Goal: Find specific page/section: Find specific page/section

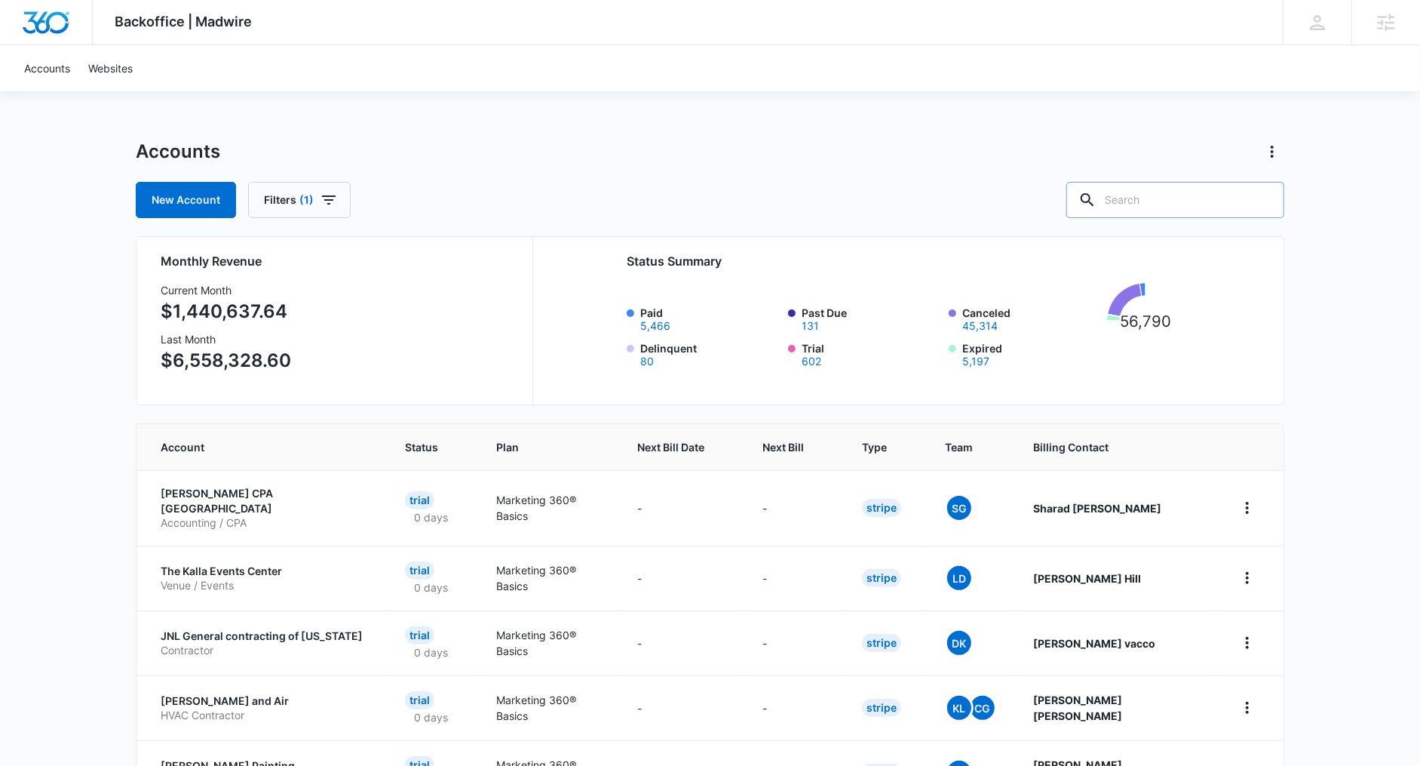
click at [1195, 201] on input "text" at bounding box center [1176, 200] width 218 height 36
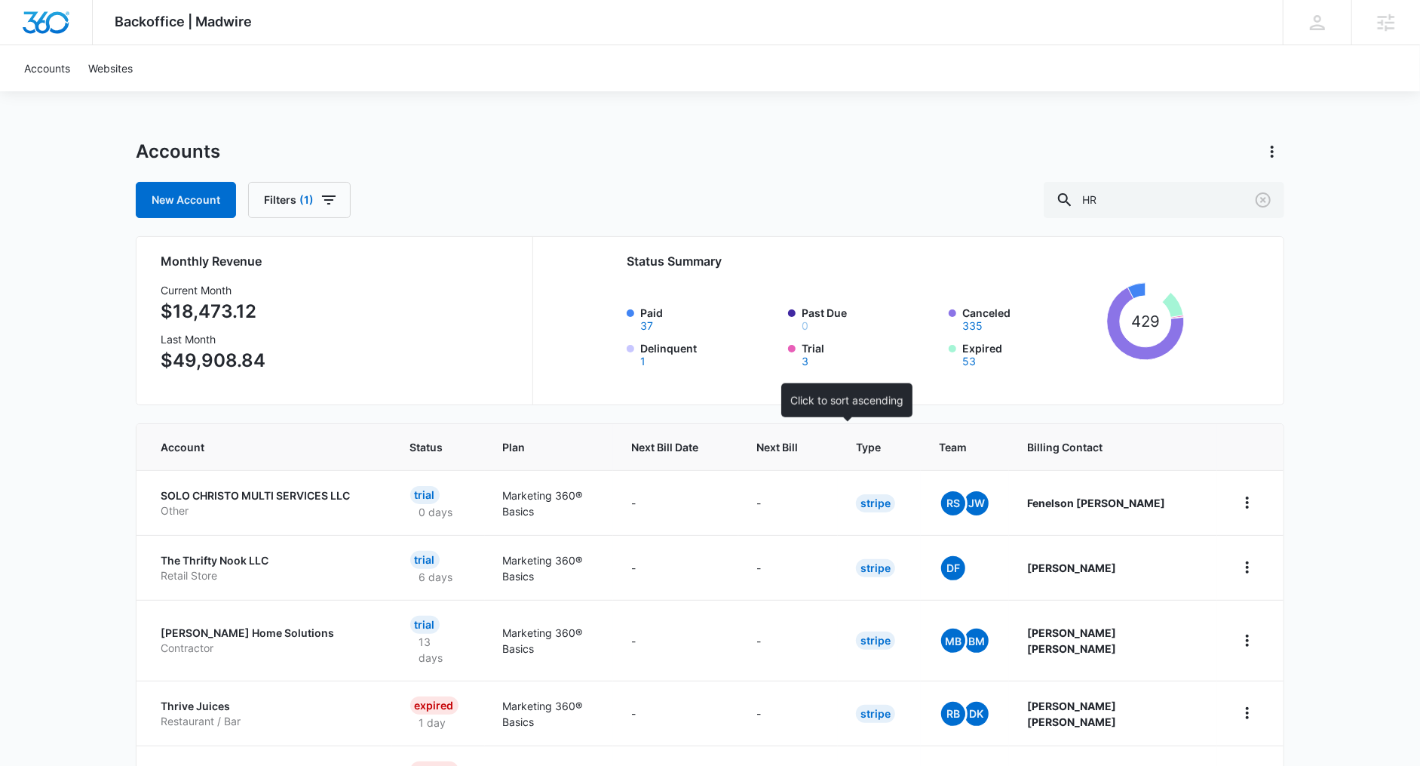
click at [798, 440] on span "Next Bill" at bounding box center [777, 447] width 41 height 16
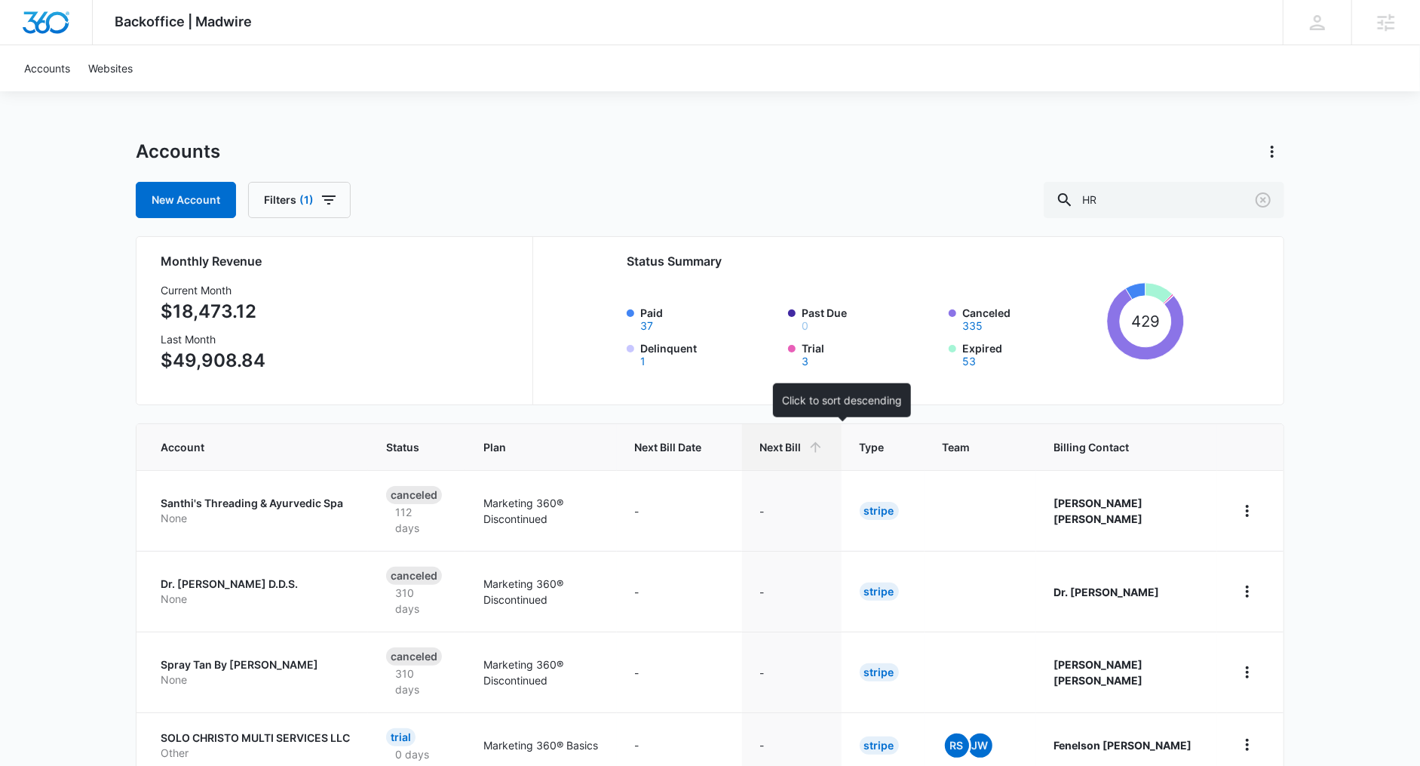
click at [824, 442] on icon at bounding box center [816, 447] width 16 height 16
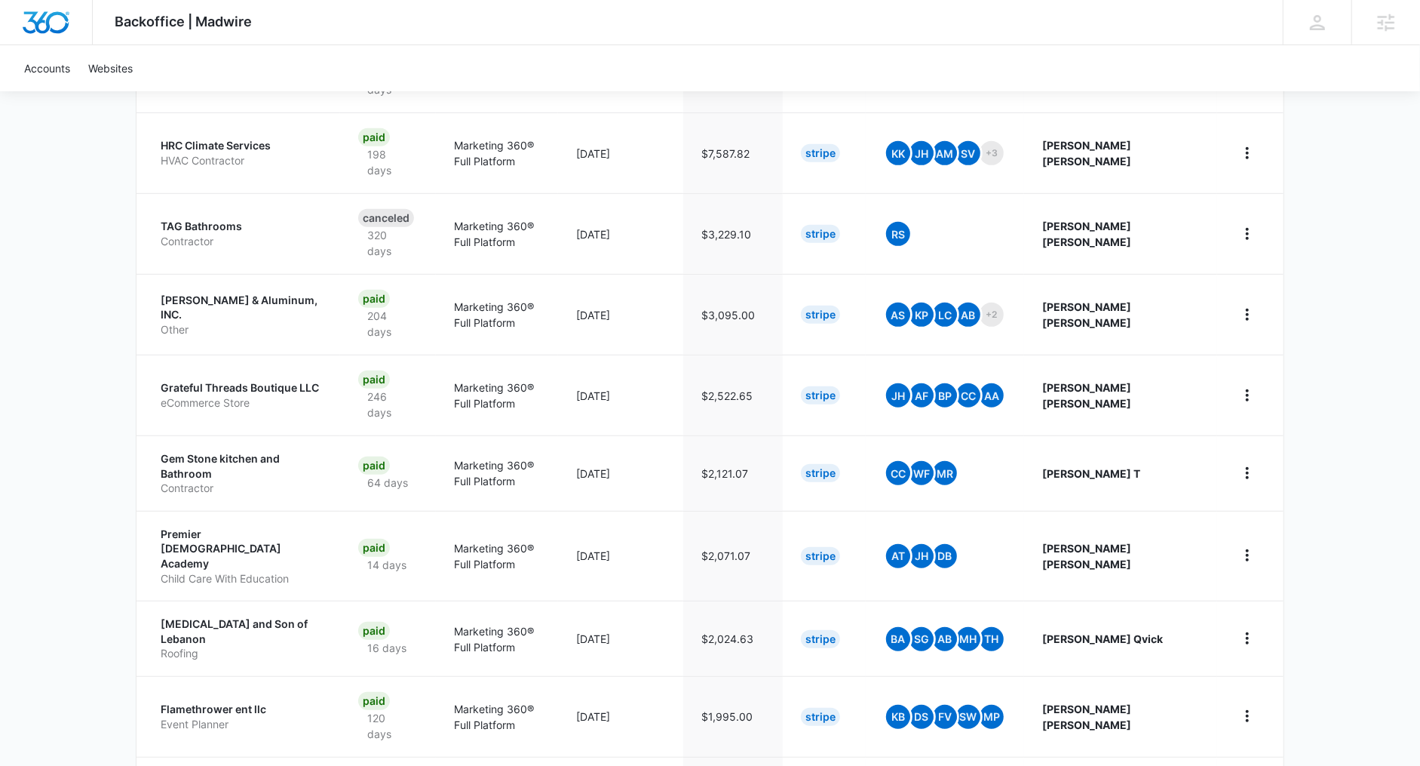
scroll to position [66, 0]
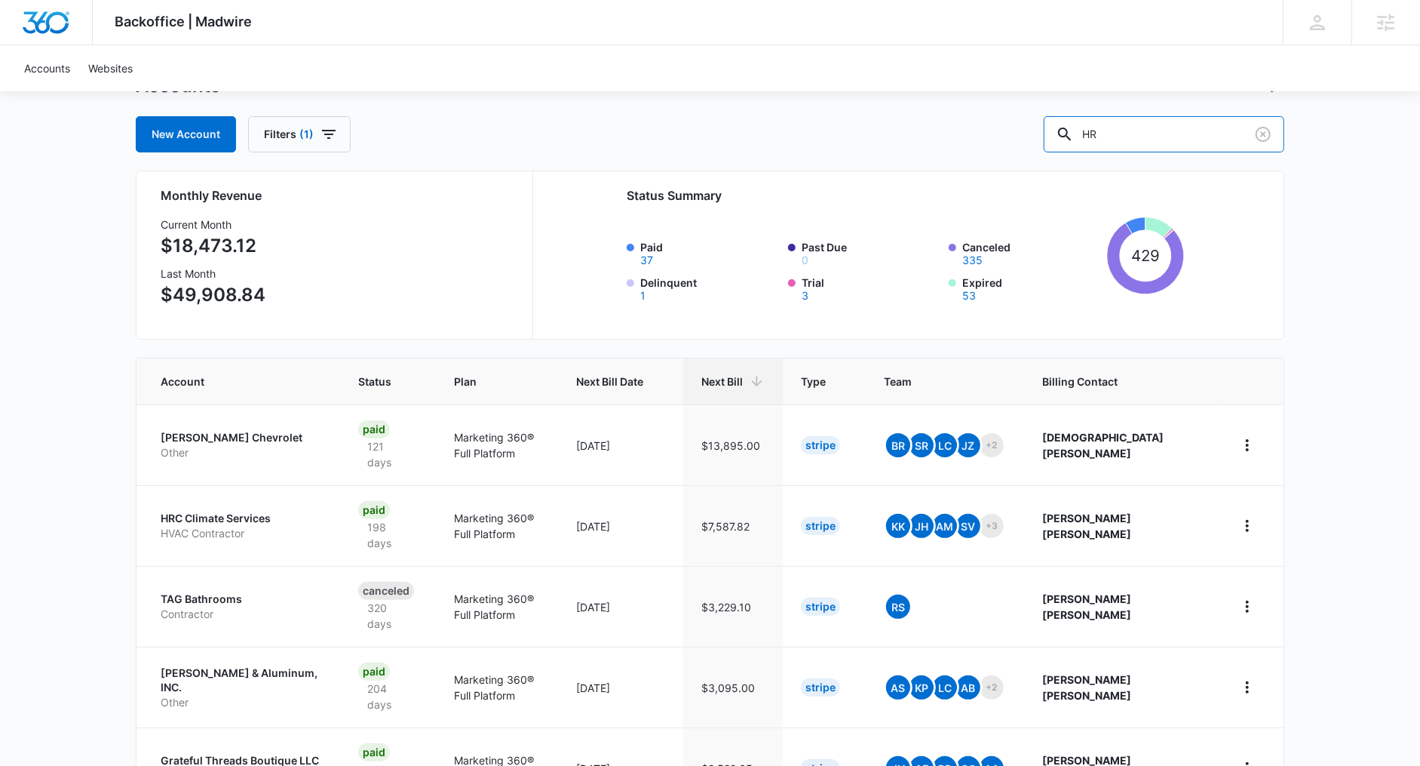
click at [1079, 127] on div "New Account Filters (1) HR" at bounding box center [710, 134] width 1149 height 36
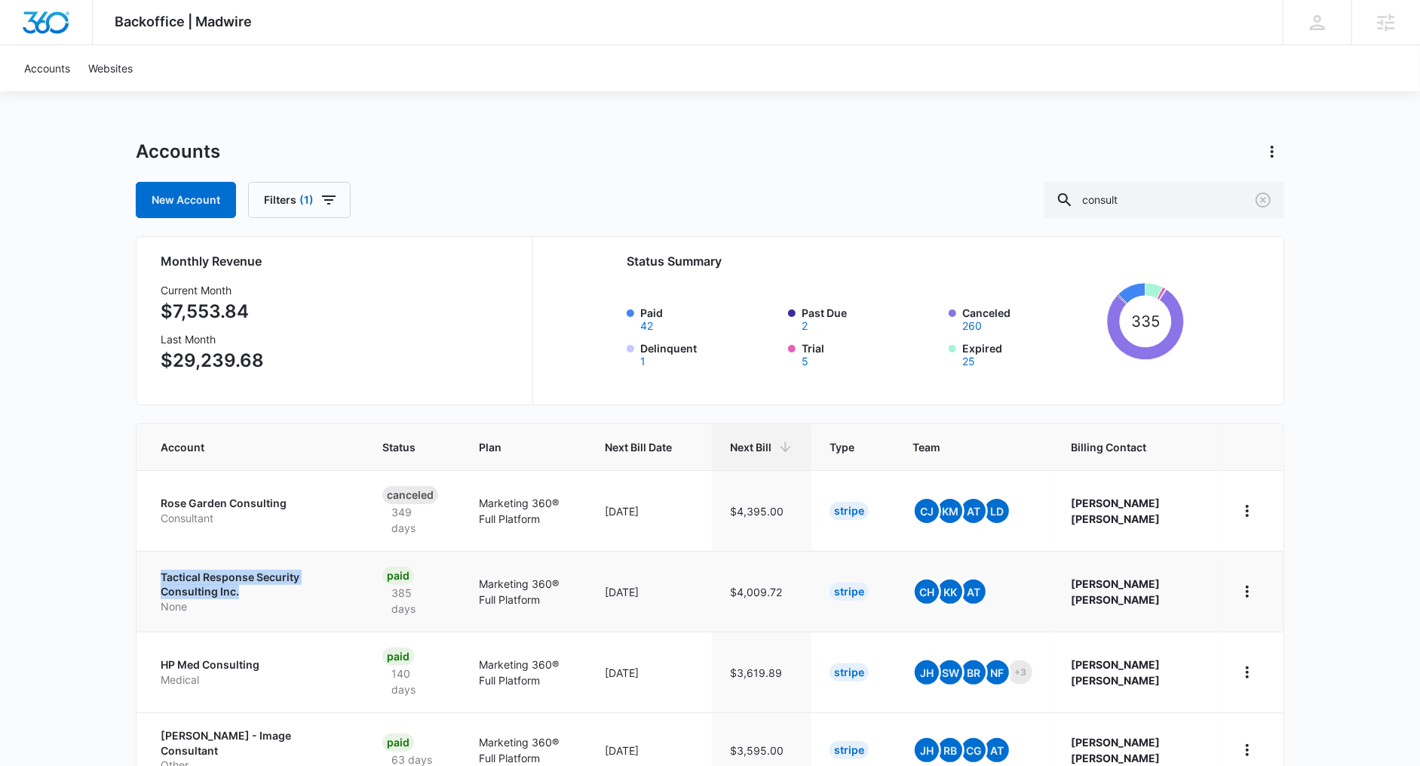
drag, startPoint x: 143, startPoint y: 566, endPoint x: 266, endPoint y: 591, distance: 125.4
click at [266, 591] on td "Tactical Response Security Consulting Inc. None" at bounding box center [251, 591] width 228 height 81
click at [91, 521] on div "Backoffice | Madwire Apps Settings PH Patrick Harral patrick.harral@madwire.com…" at bounding box center [710, 659] width 1420 height 1318
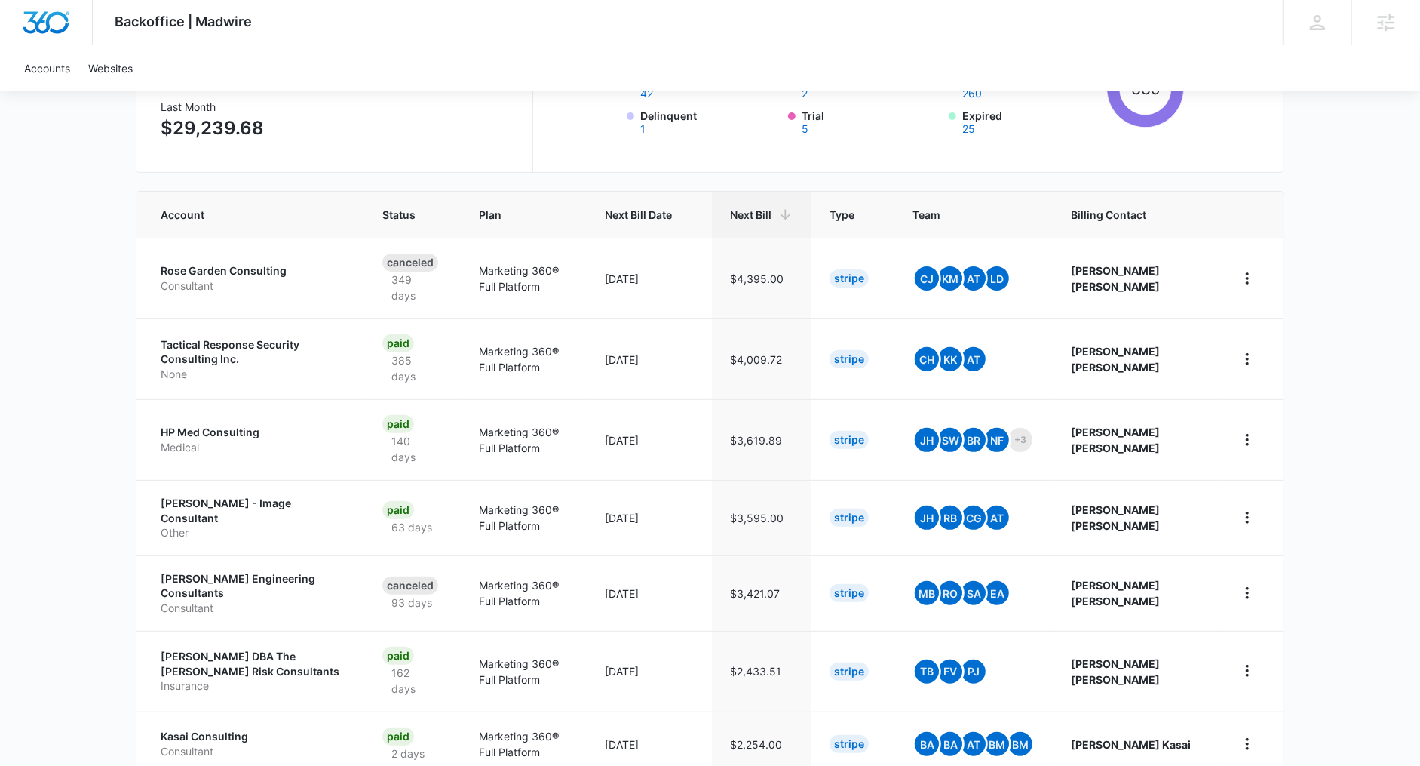
scroll to position [234, 0]
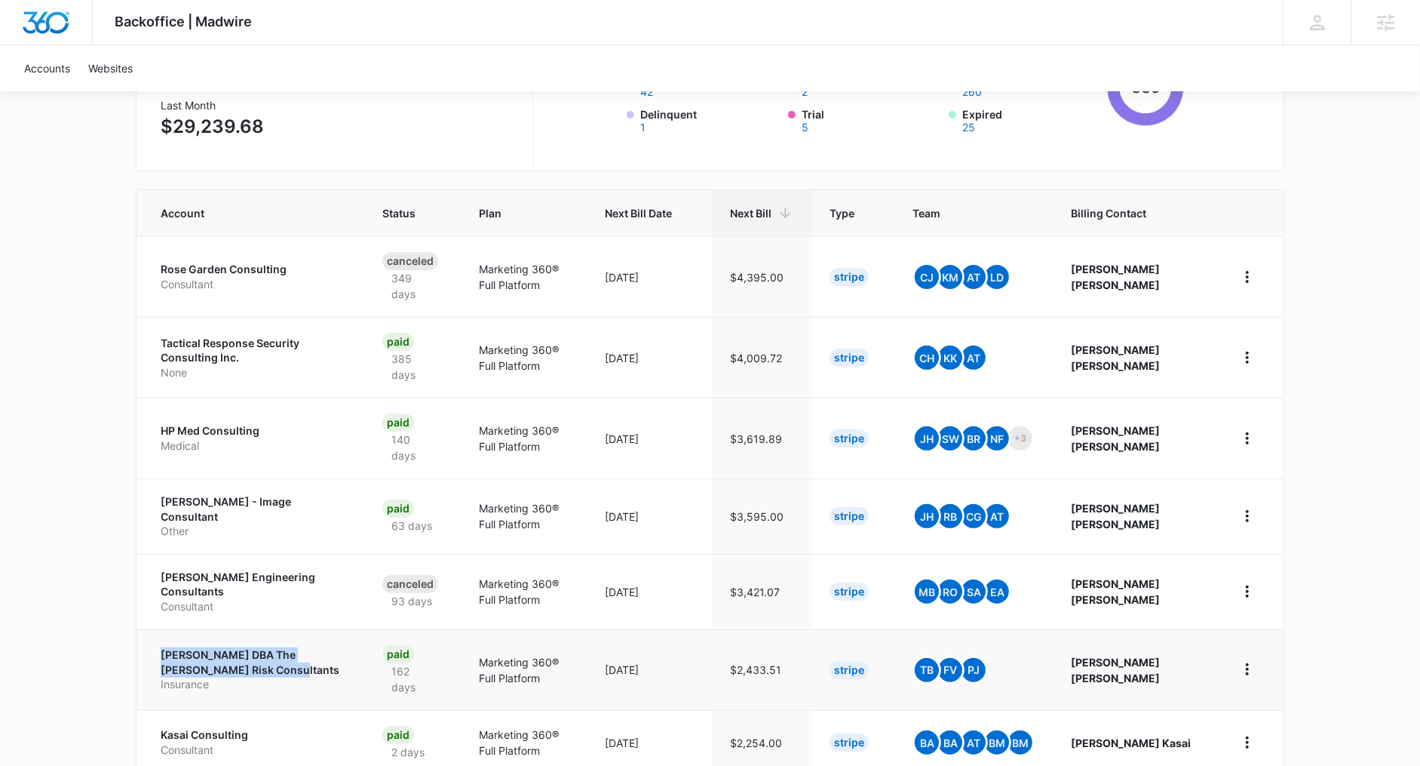
drag, startPoint x: 217, startPoint y: 631, endPoint x: 269, endPoint y: 643, distance: 52.5
click at [269, 643] on td "Phillip Wright DBA The Wright Risk Consultants Insurance" at bounding box center [251, 669] width 228 height 81
drag, startPoint x: 149, startPoint y: 560, endPoint x: 302, endPoint y: 565, distance: 152.5
click at [356, 569] on td "Thomas Engineering Consultants Consultant" at bounding box center [251, 591] width 228 height 75
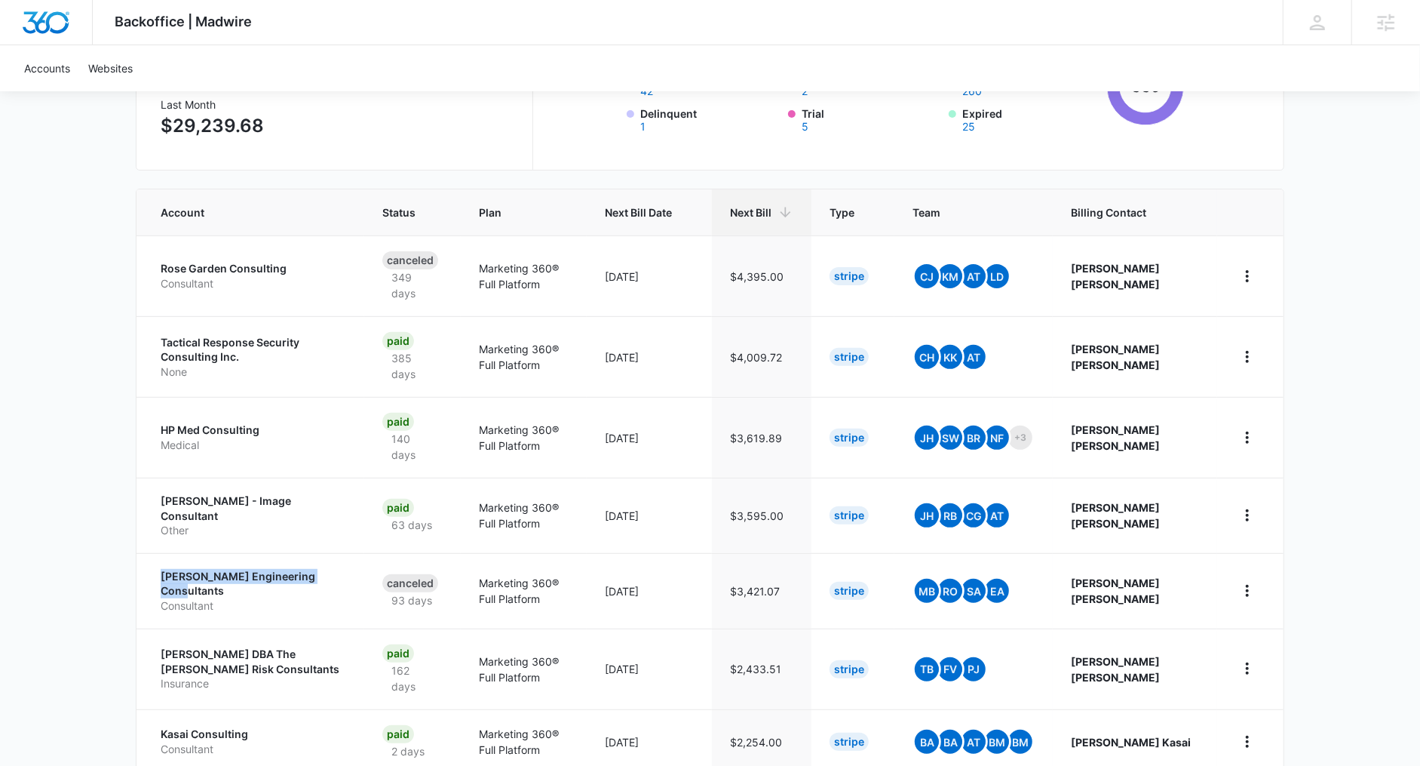
click at [106, 342] on div "Backoffice | Madwire Apps Settings PH Patrick Harral patrick.harral@madwire.com…" at bounding box center [710, 424] width 1420 height 1318
drag, startPoint x: 158, startPoint y: 266, endPoint x: 287, endPoint y: 268, distance: 128.2
click at [287, 268] on td "Rose Garden Consulting Consultant" at bounding box center [251, 275] width 228 height 81
drag, startPoint x: 152, startPoint y: 422, endPoint x: 272, endPoint y: 422, distance: 119.9
click at [272, 422] on td "HP Med Consulting Medical" at bounding box center [251, 437] width 228 height 81
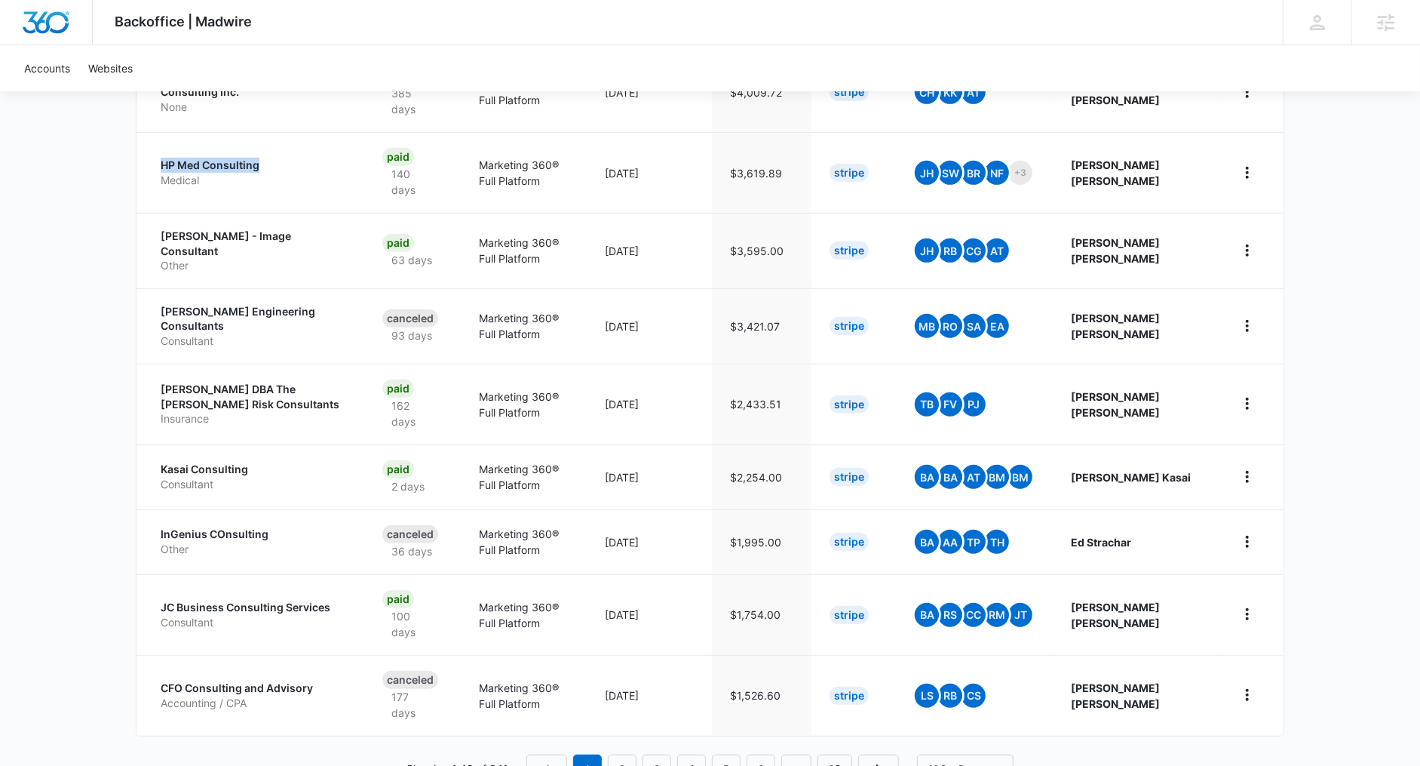
scroll to position [511, 0]
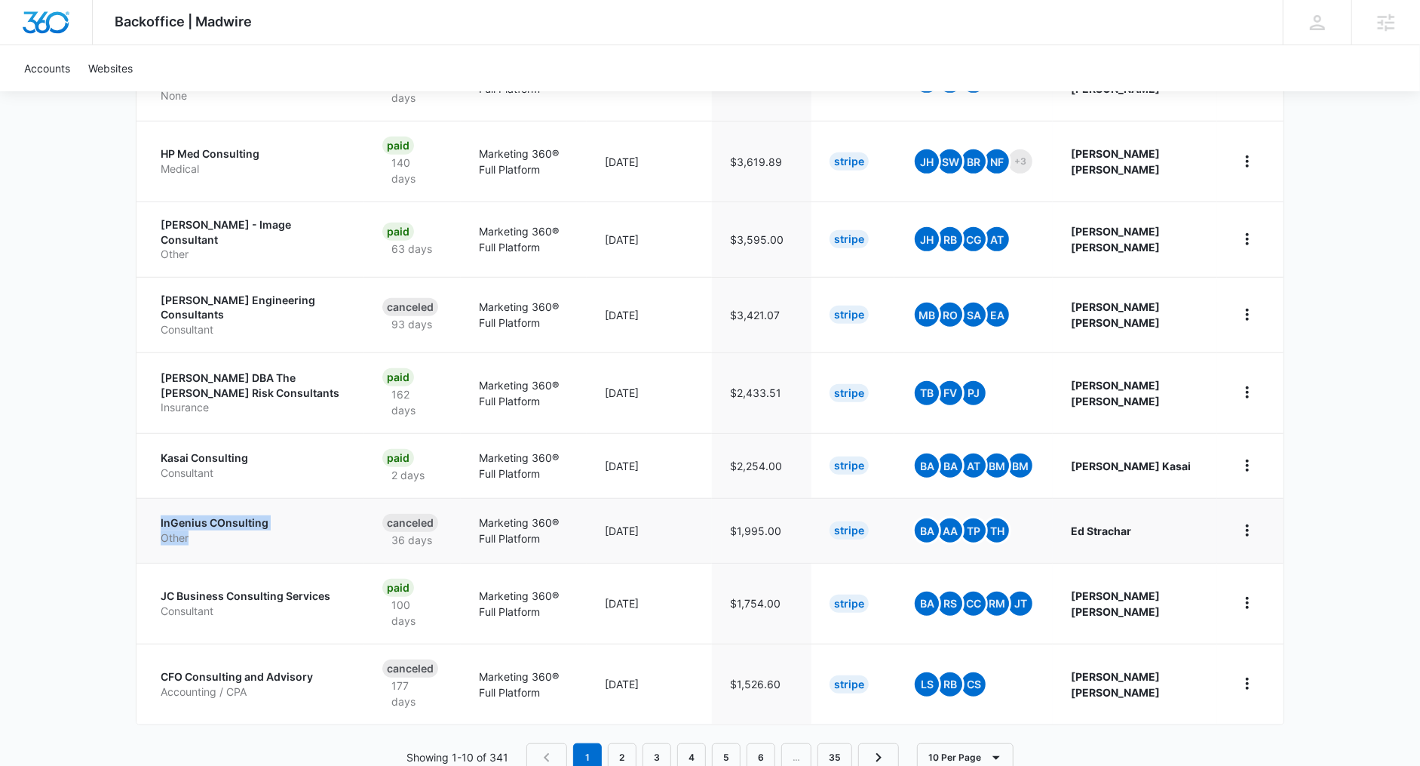
drag, startPoint x: 150, startPoint y: 494, endPoint x: 259, endPoint y: 504, distance: 109.1
click at [278, 506] on td "InGenius COnsulting Other" at bounding box center [251, 530] width 228 height 65
drag, startPoint x: 75, startPoint y: 477, endPoint x: 89, endPoint y: 480, distance: 13.9
click at [76, 477] on div "Backoffice | Madwire Apps Settings PH Patrick Harral patrick.harral@madwire.com…" at bounding box center [710, 148] width 1420 height 1318
drag, startPoint x: 161, startPoint y: 564, endPoint x: 313, endPoint y: 571, distance: 152.5
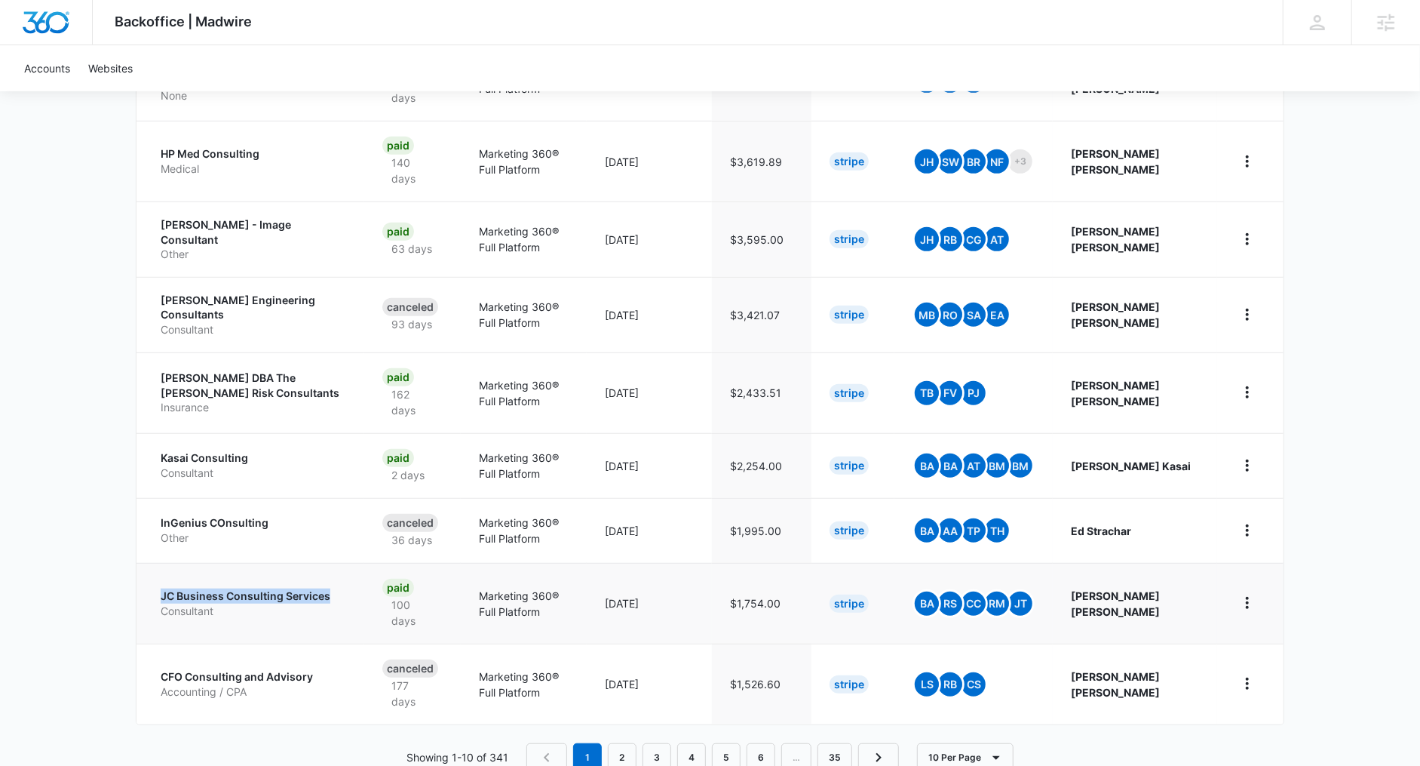
click at [344, 571] on td "JC Business Consulting Services Consultant" at bounding box center [251, 603] width 228 height 81
click at [92, 535] on div "Backoffice | Madwire Apps Settings PH Patrick Harral patrick.harral@madwire.com…" at bounding box center [710, 148] width 1420 height 1318
drag, startPoint x: 150, startPoint y: 636, endPoint x: 257, endPoint y: 643, distance: 107.3
click at [341, 647] on td "CFO Consulting and Advisory Accounting / CPA" at bounding box center [251, 683] width 228 height 81
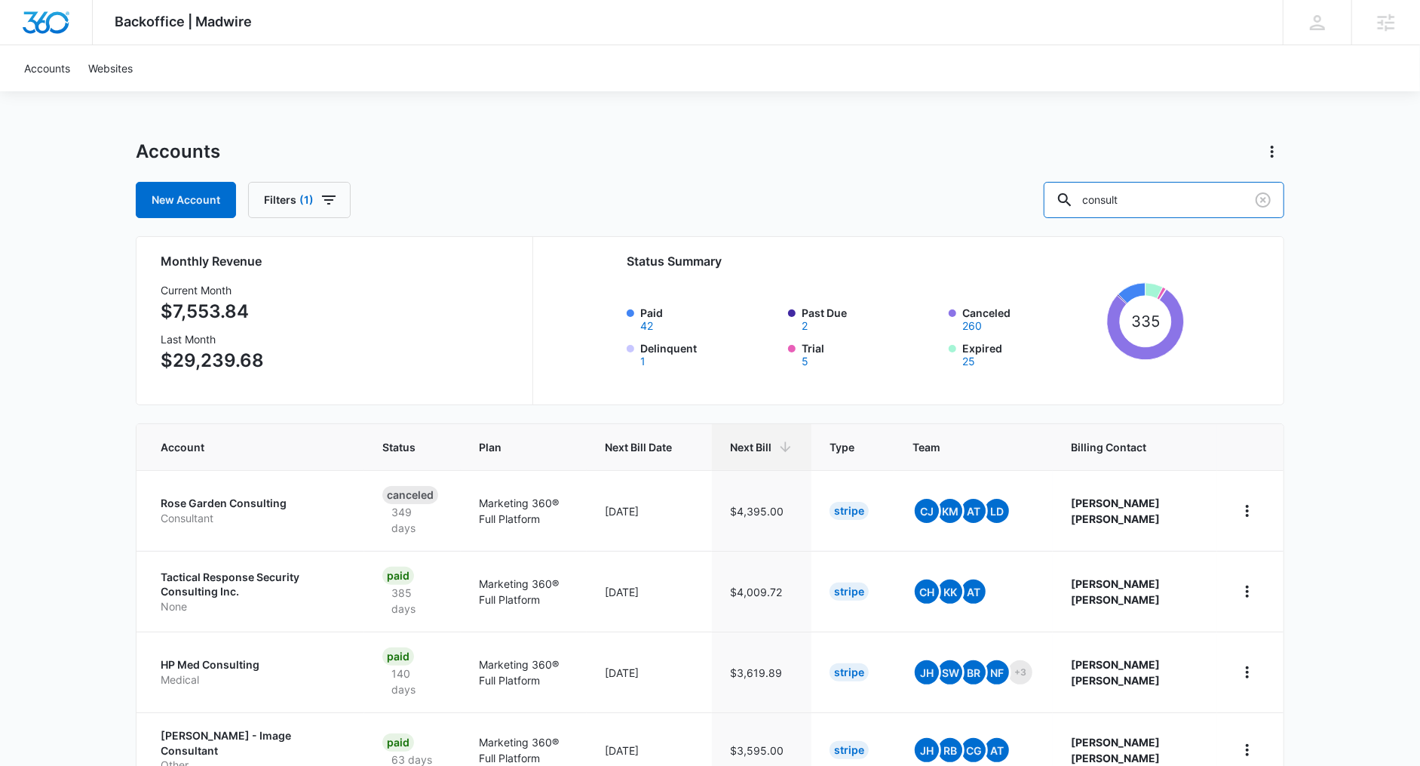
drag, startPoint x: 1167, startPoint y: 198, endPoint x: 1063, endPoint y: 198, distance: 104.1
click at [1063, 198] on div "New Account Filters (1) consult" at bounding box center [710, 200] width 1149 height 36
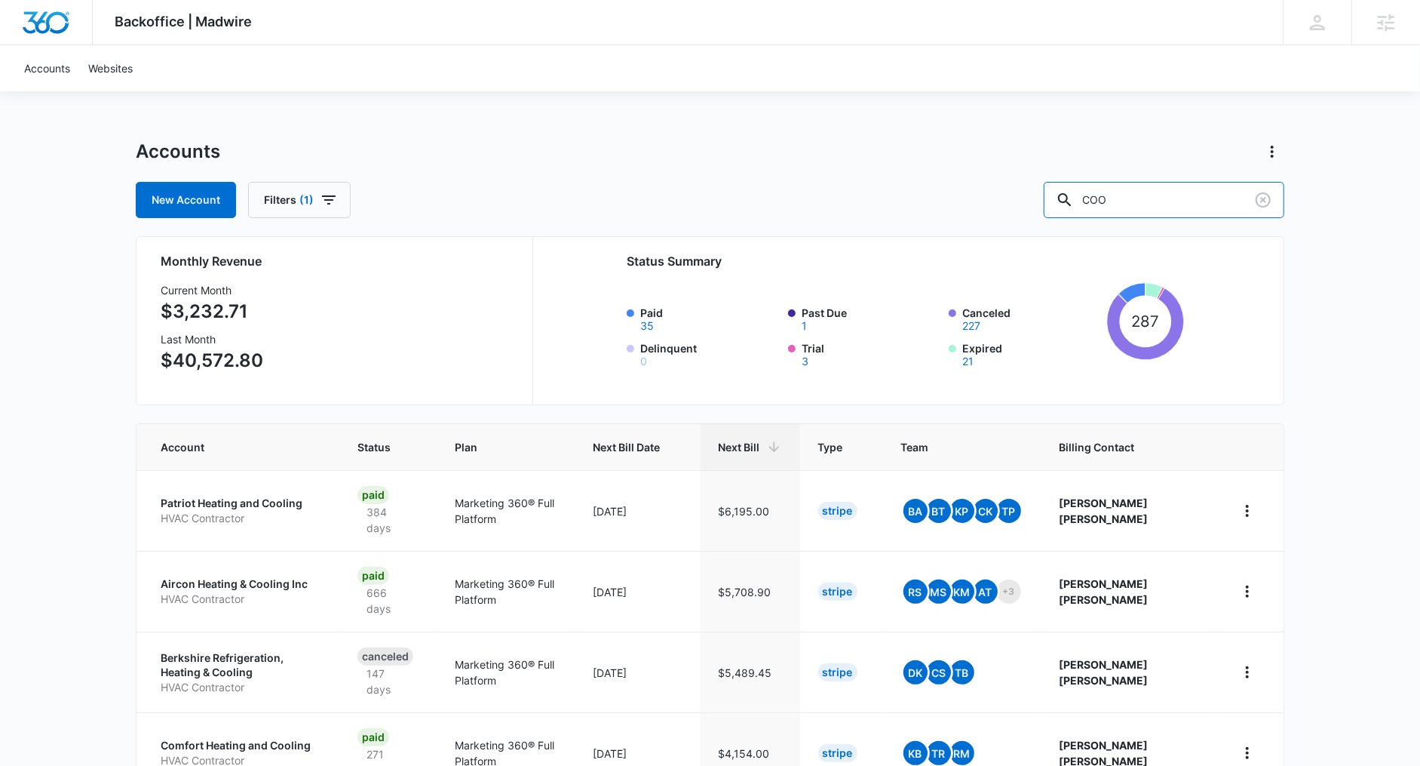
drag, startPoint x: 1179, startPoint y: 205, endPoint x: 1039, endPoint y: 201, distance: 139.6
click at [1039, 201] on div "New Account Filters (1) COO" at bounding box center [710, 200] width 1149 height 36
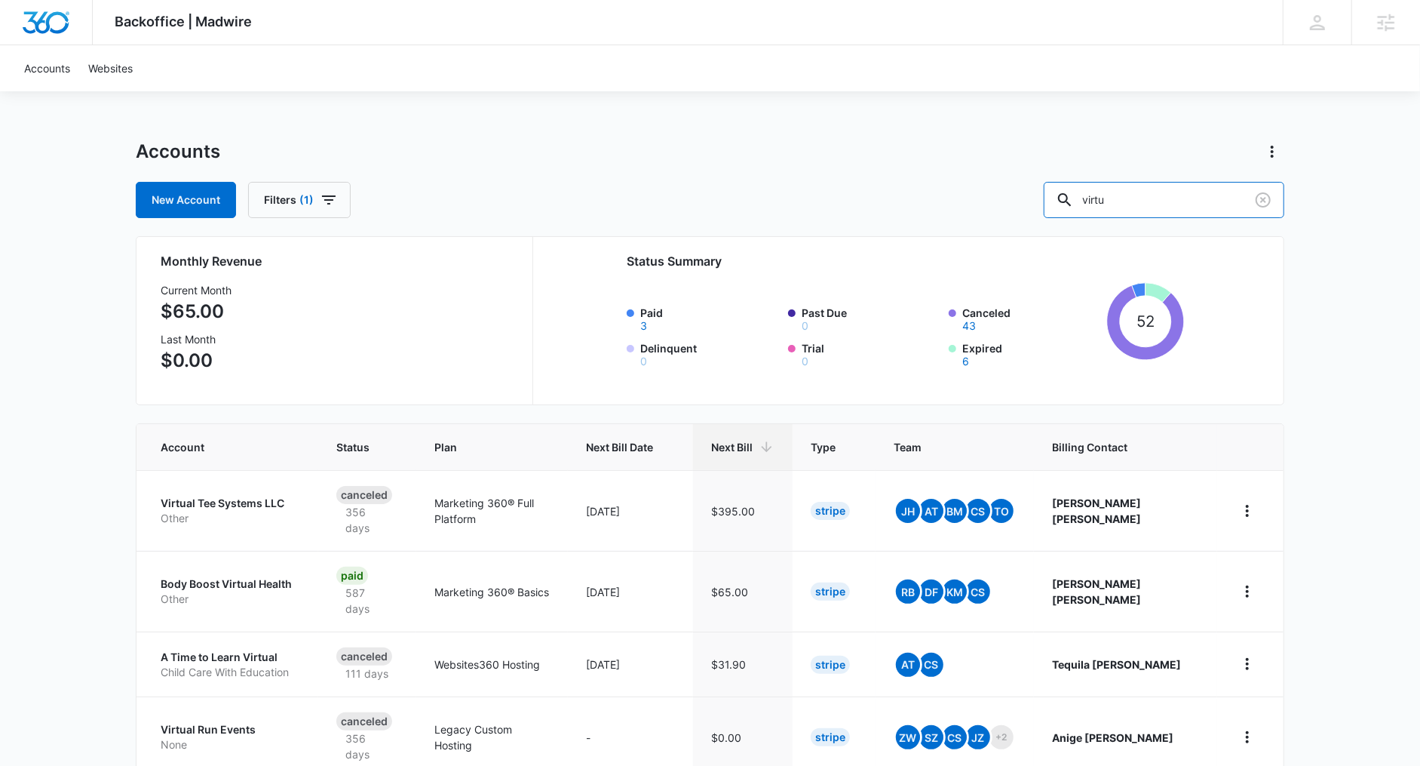
drag, startPoint x: 1169, startPoint y: 197, endPoint x: 1008, endPoint y: 189, distance: 160.8
click at [1008, 189] on div "New Account Filters (1) virtu" at bounding box center [710, 200] width 1149 height 36
type input "human"
